Goal: Find specific page/section: Find specific page/section

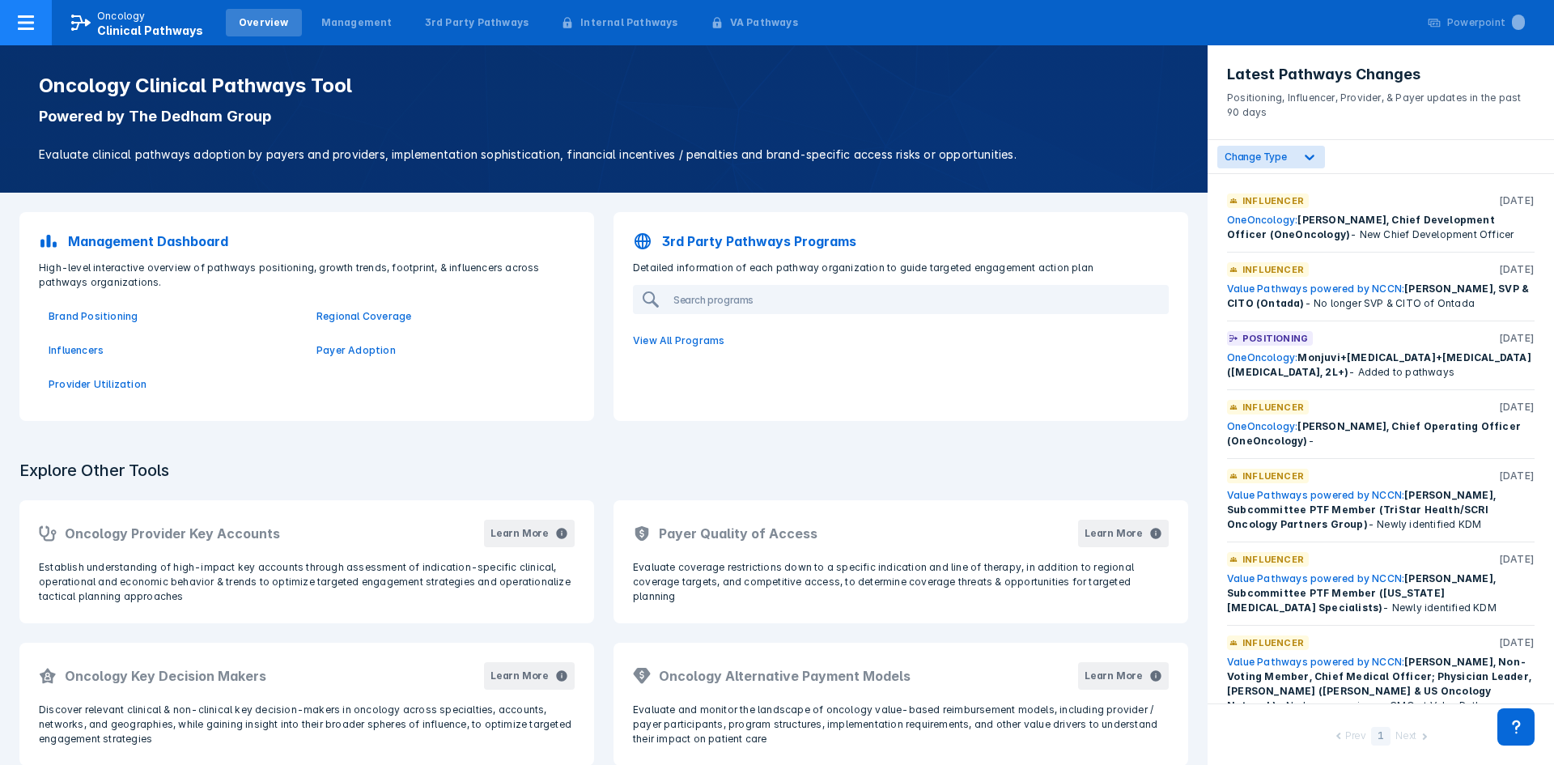
click at [138, 22] on p "Oncology" at bounding box center [121, 16] width 49 height 15
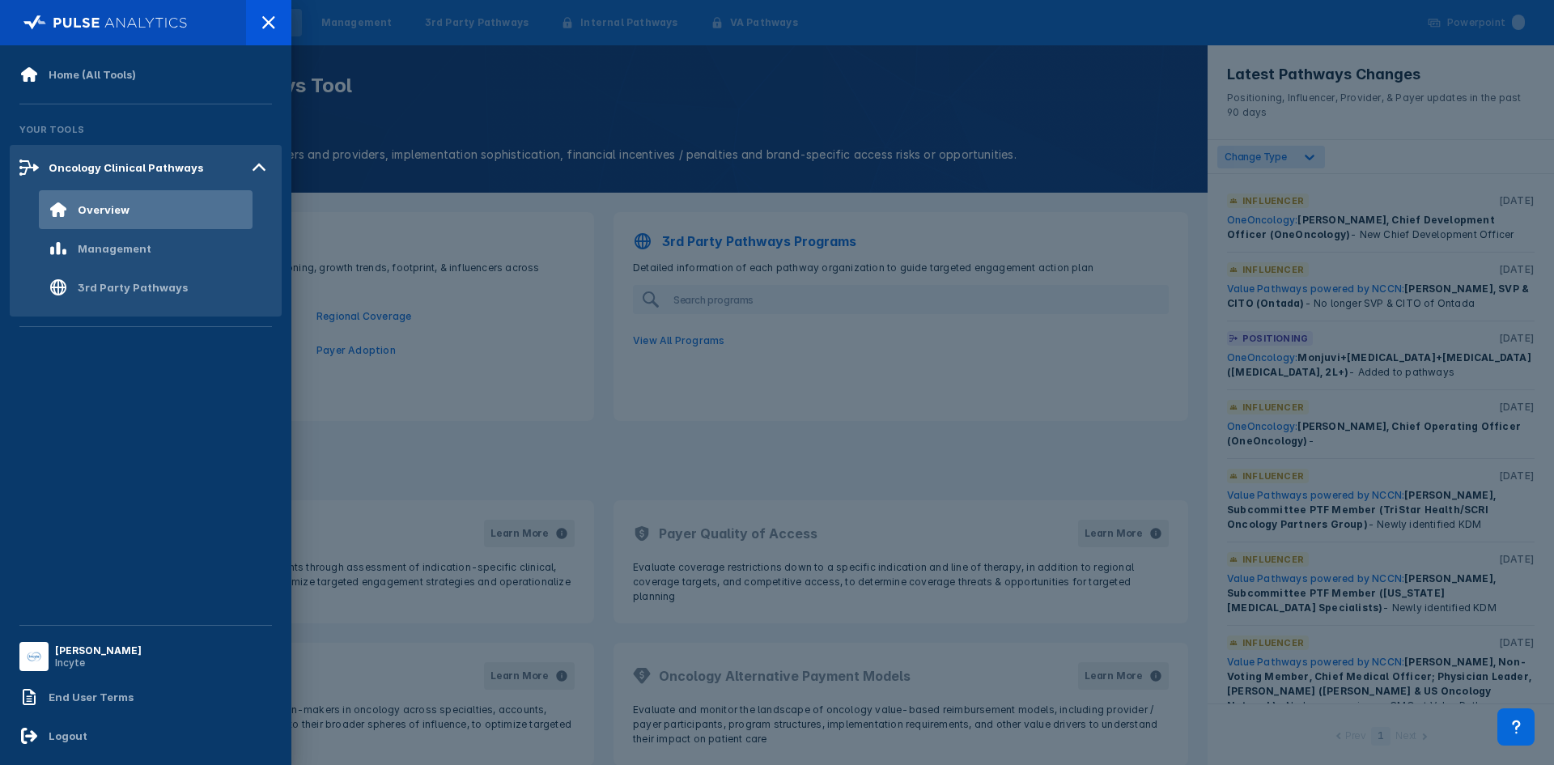
click at [451, 132] on div at bounding box center [777, 382] width 1554 height 765
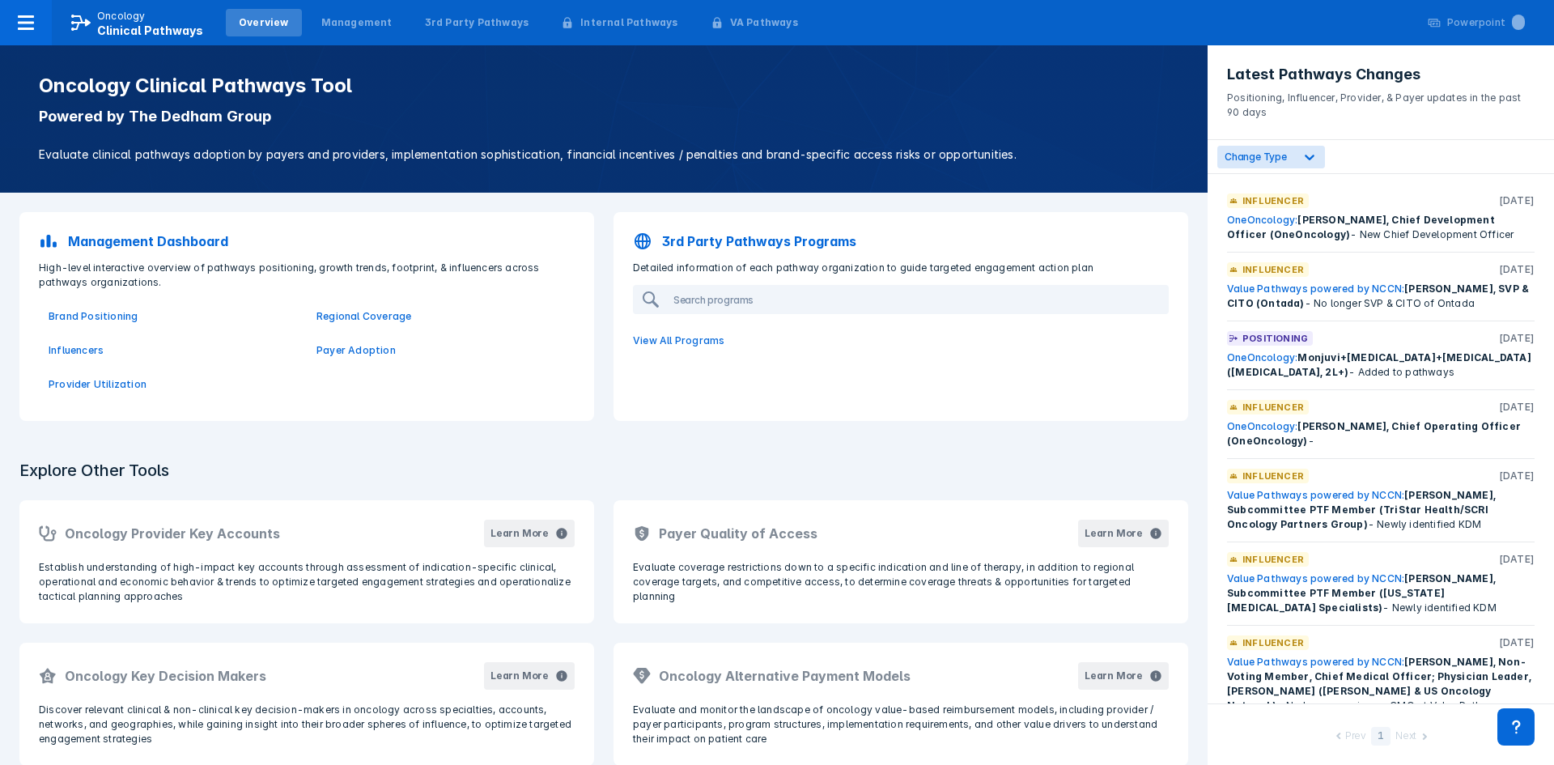
click at [168, 234] on p "Management Dashboard" at bounding box center [148, 240] width 160 height 19
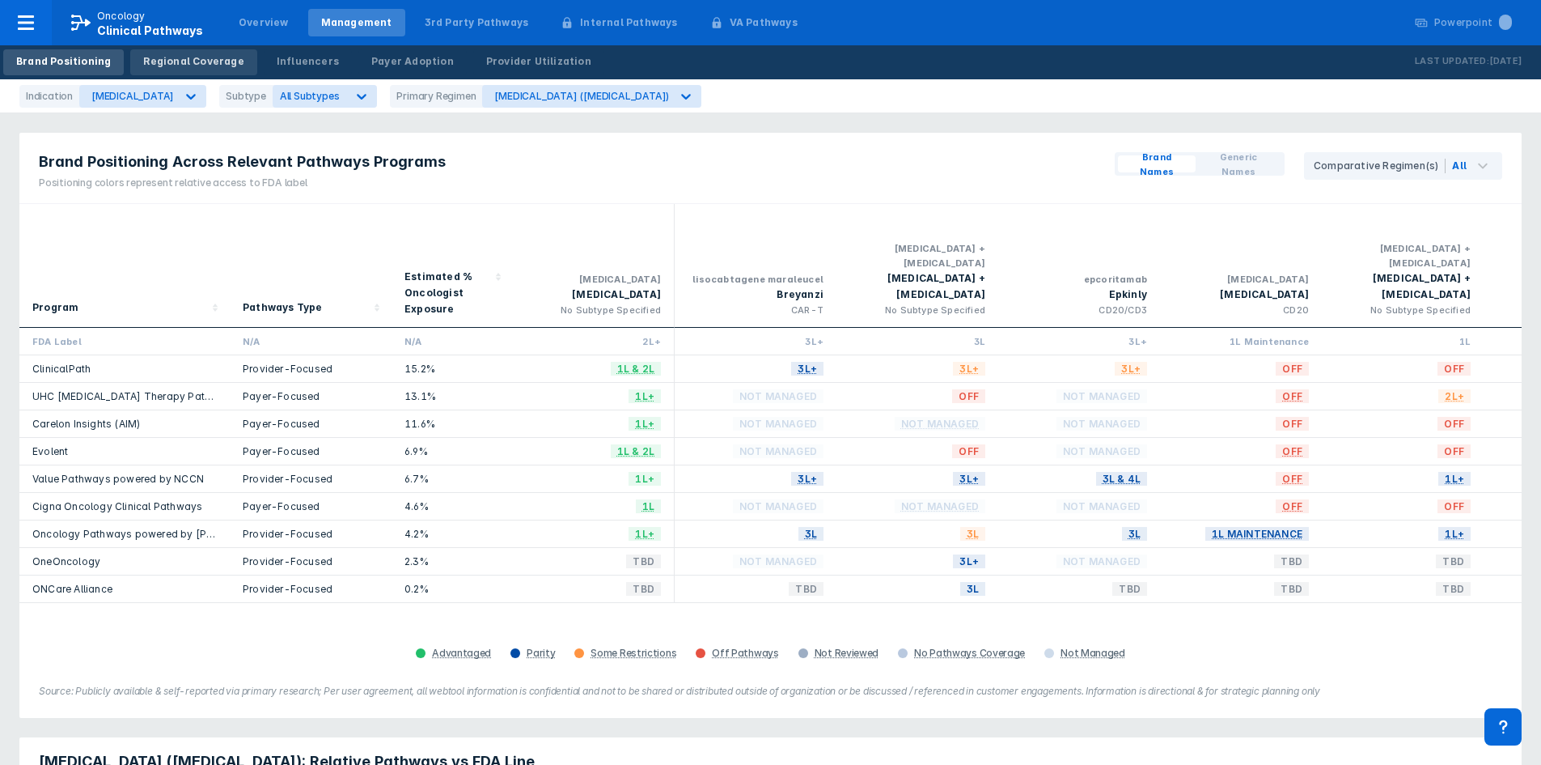
click at [211, 64] on div "Regional Coverage" at bounding box center [193, 61] width 100 height 15
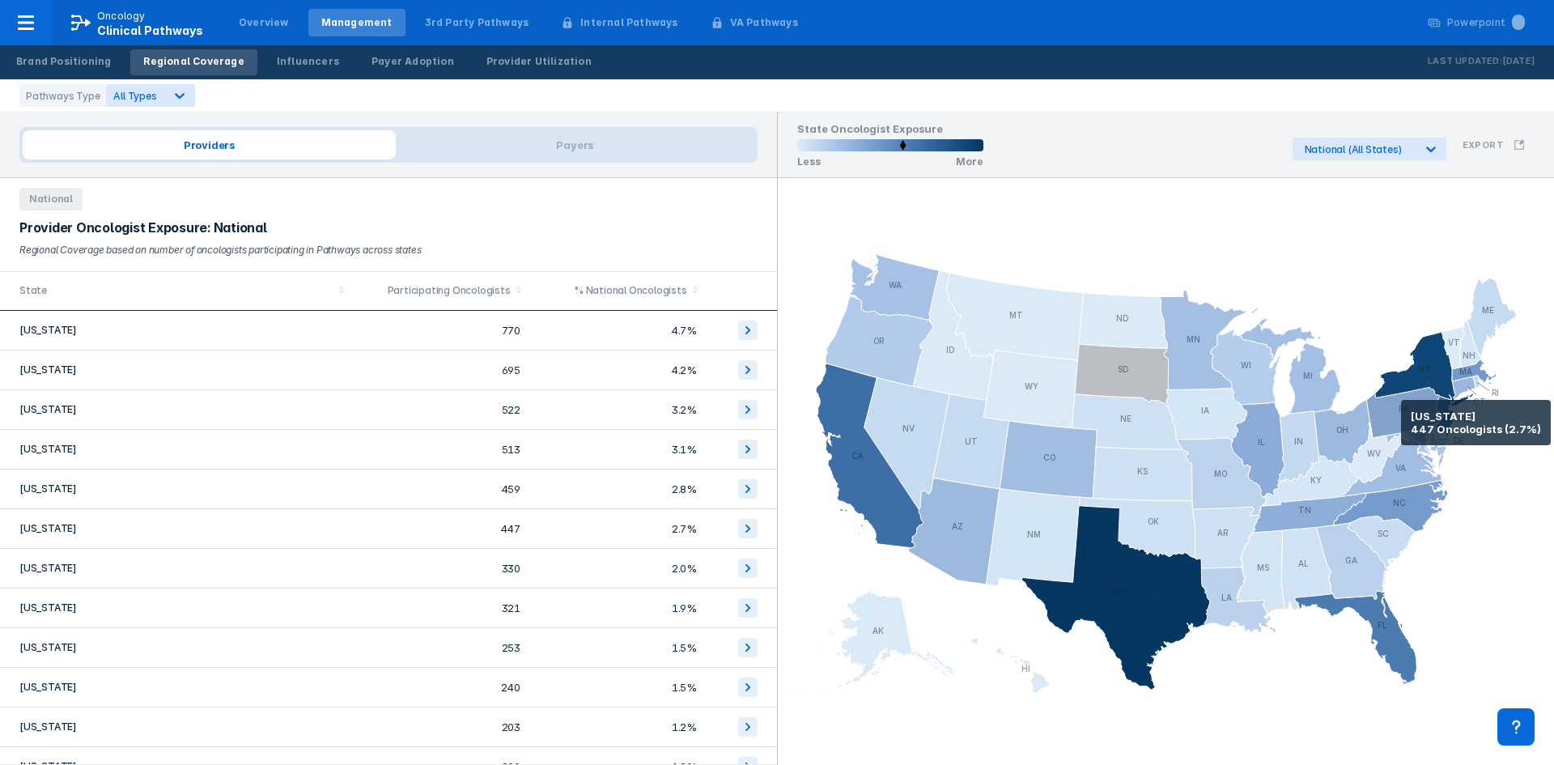
click at [1401, 422] on icon at bounding box center [1405, 412] width 78 height 50
